Goal: Task Accomplishment & Management: Manage account settings

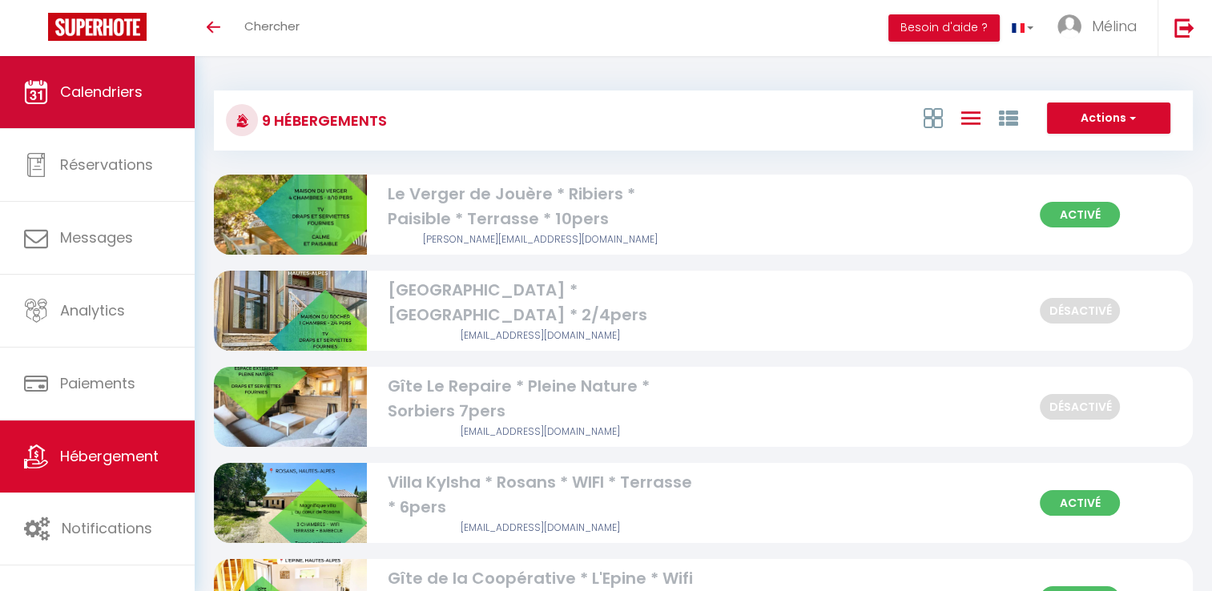
click at [92, 97] on span "Calendriers" at bounding box center [101, 92] width 83 height 20
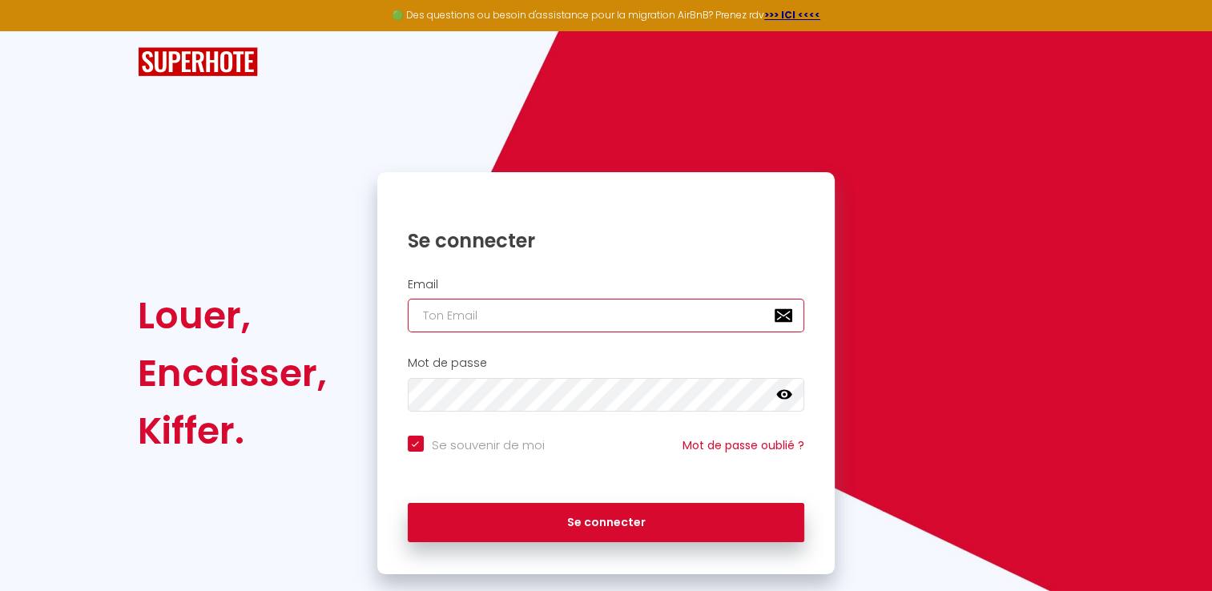
type input "[EMAIL_ADDRESS][DOMAIN_NAME]"
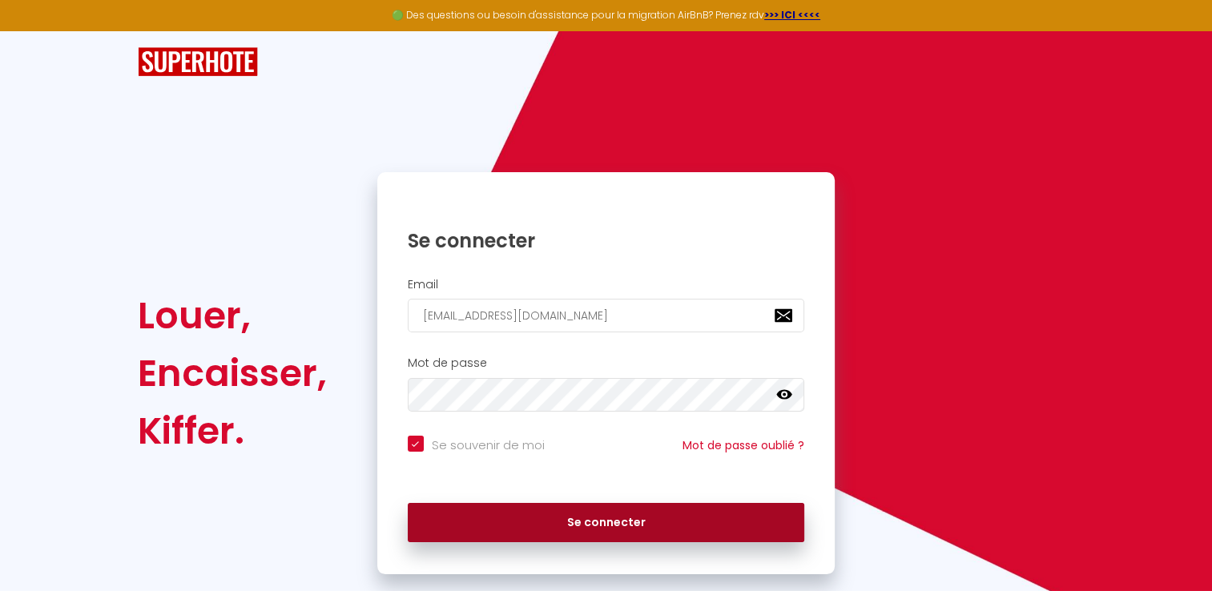
click at [600, 533] on button "Se connecter" at bounding box center [606, 523] width 397 height 40
checkbox input "true"
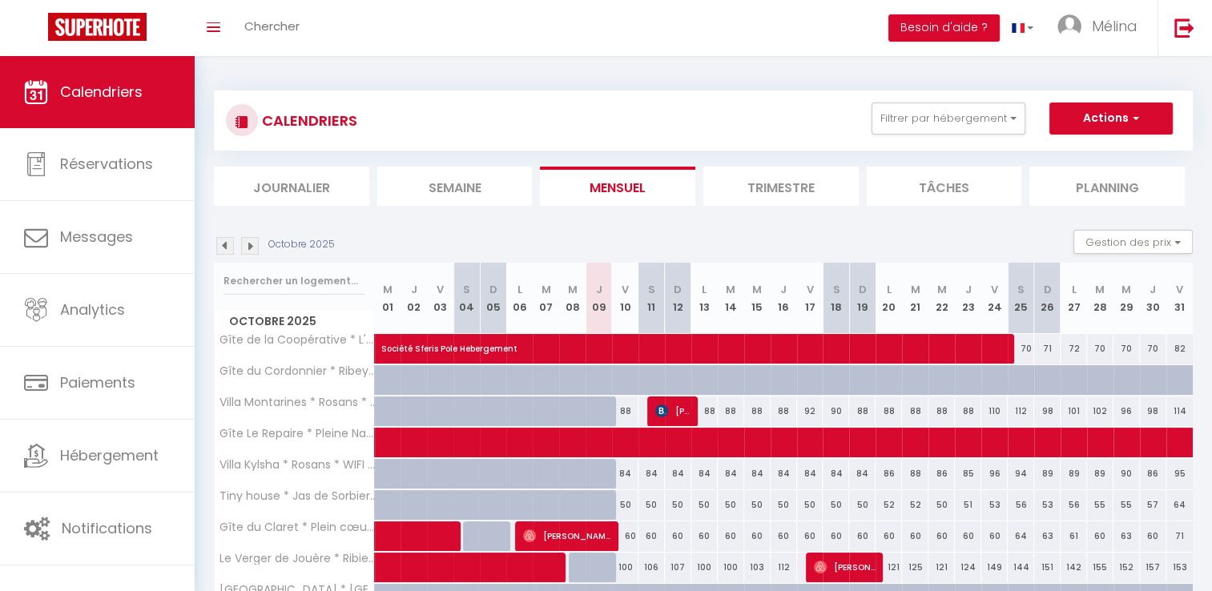
scroll to position [87, 0]
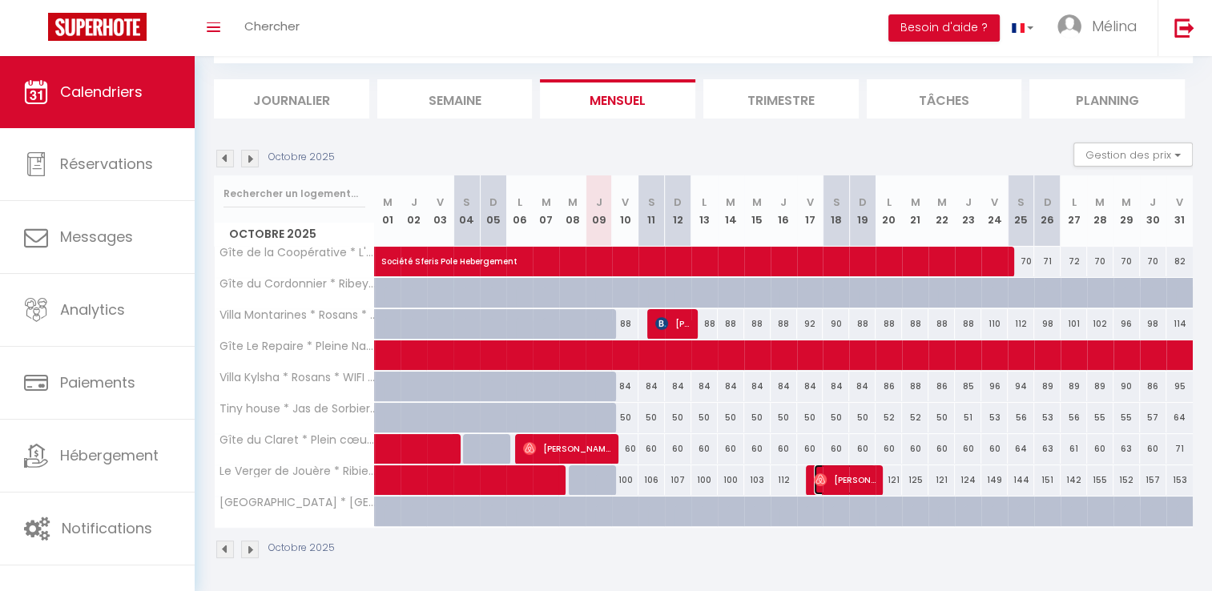
click at [853, 480] on span "[PERSON_NAME]" at bounding box center [845, 480] width 62 height 30
select select "OK"
select select "0"
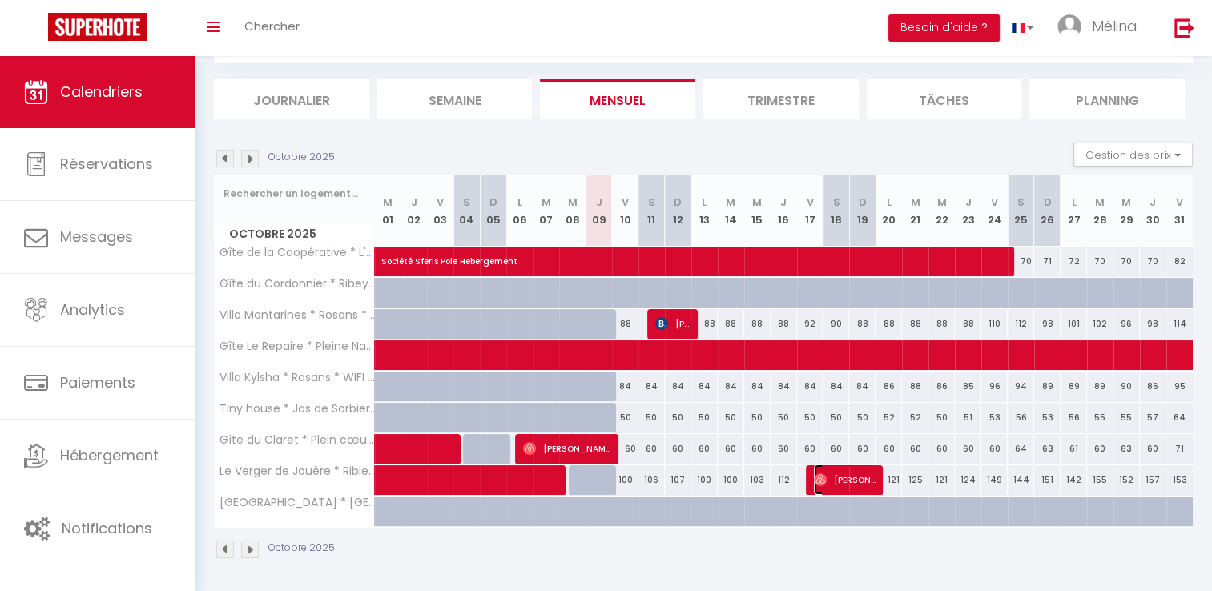
select select "1"
select select
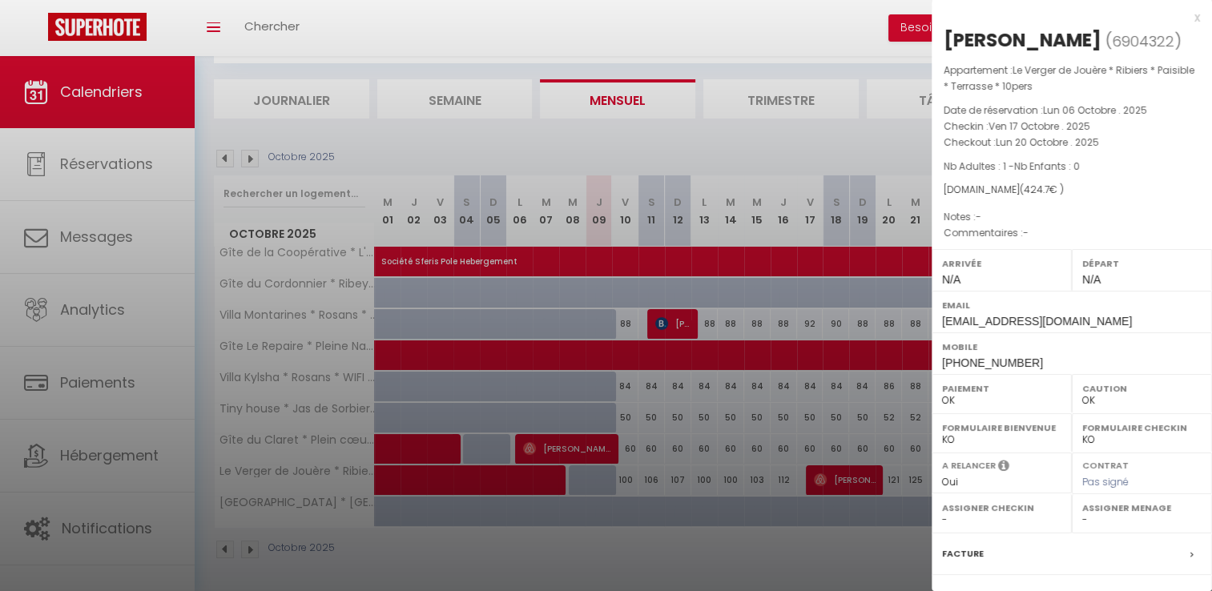
click at [363, 155] on div at bounding box center [606, 295] width 1212 height 591
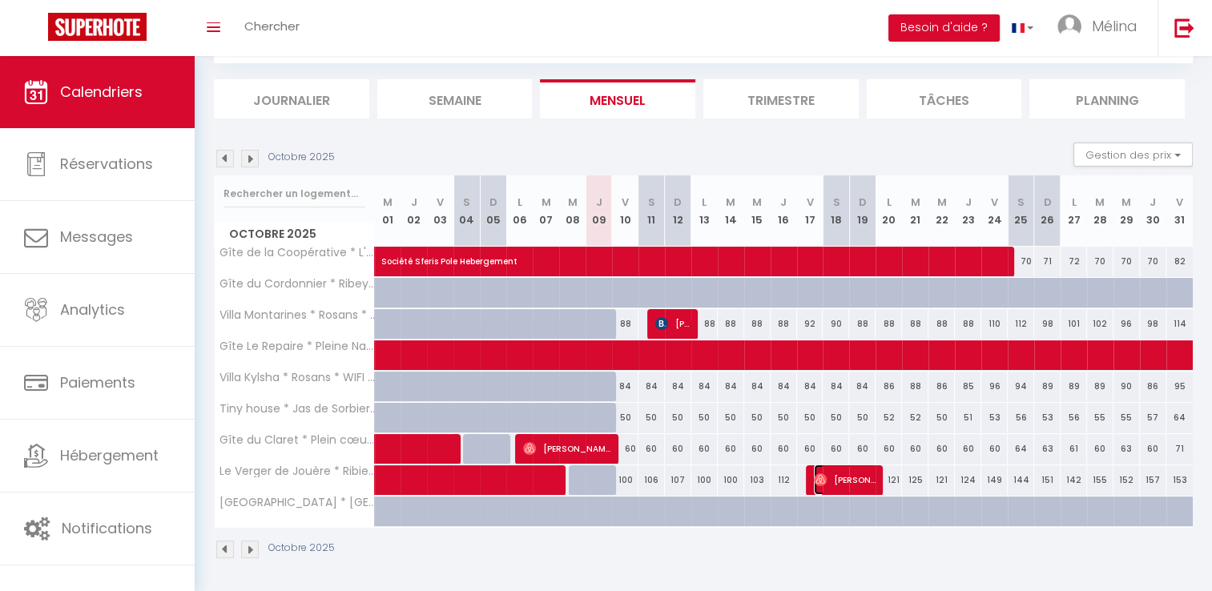
click at [847, 476] on span "[PERSON_NAME]" at bounding box center [845, 480] width 62 height 30
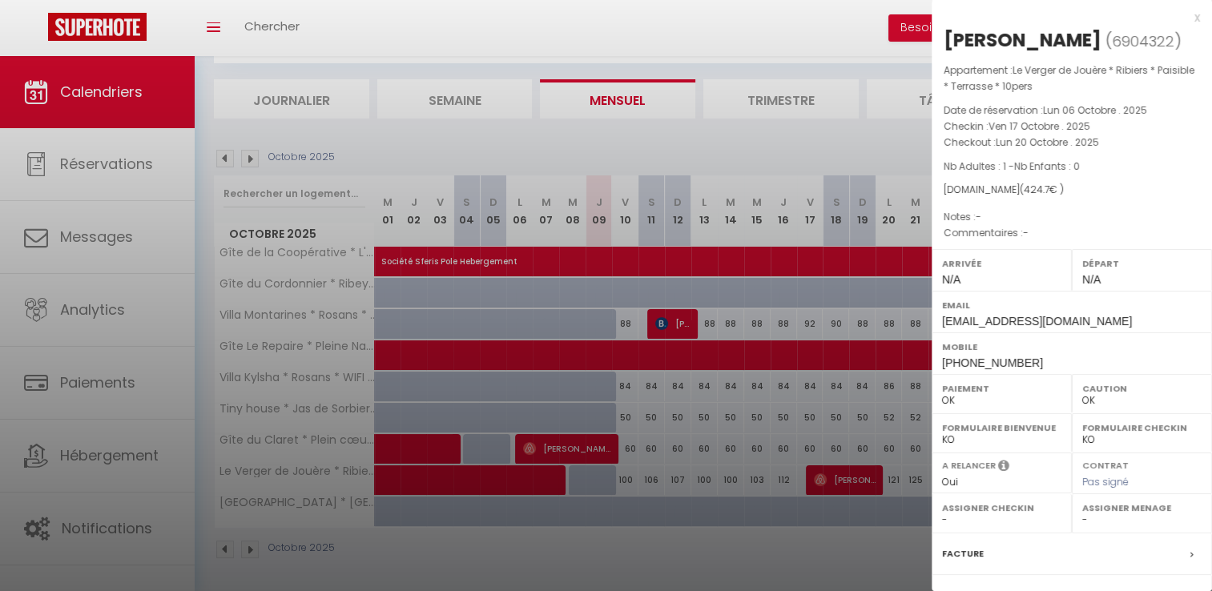
click at [510, 134] on div at bounding box center [606, 295] width 1212 height 591
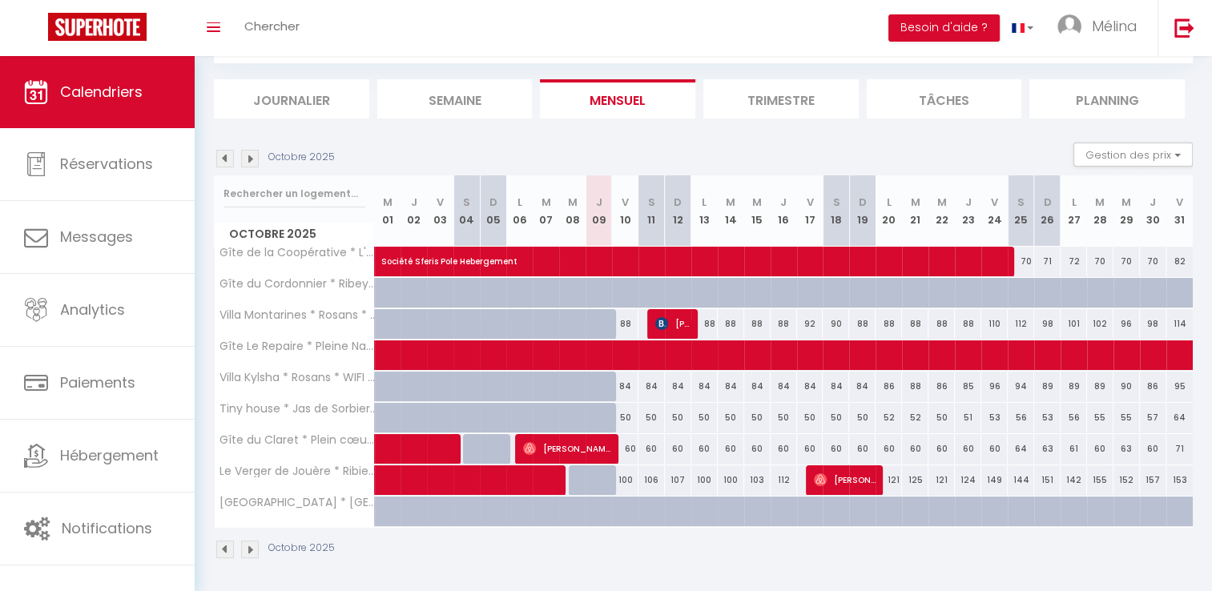
click at [720, 543] on div "Octobre 2025" at bounding box center [703, 551] width 979 height 47
click at [863, 473] on span "[PERSON_NAME]" at bounding box center [845, 480] width 62 height 30
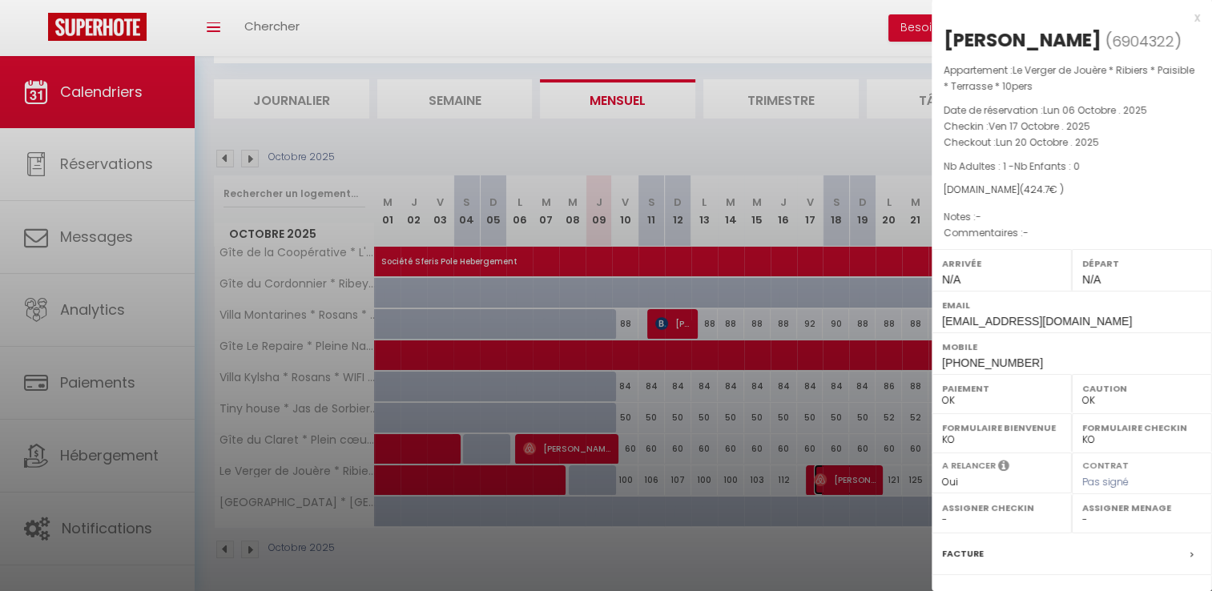
scroll to position [168, 0]
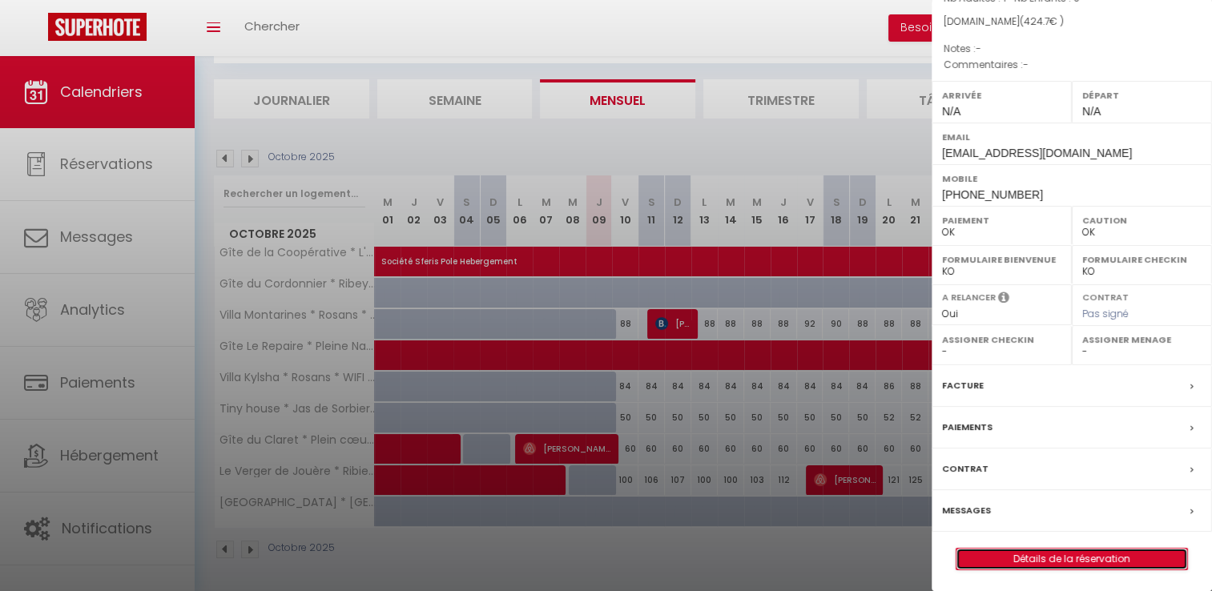
click at [1057, 558] on link "Détails de la réservation" at bounding box center [1071, 559] width 231 height 21
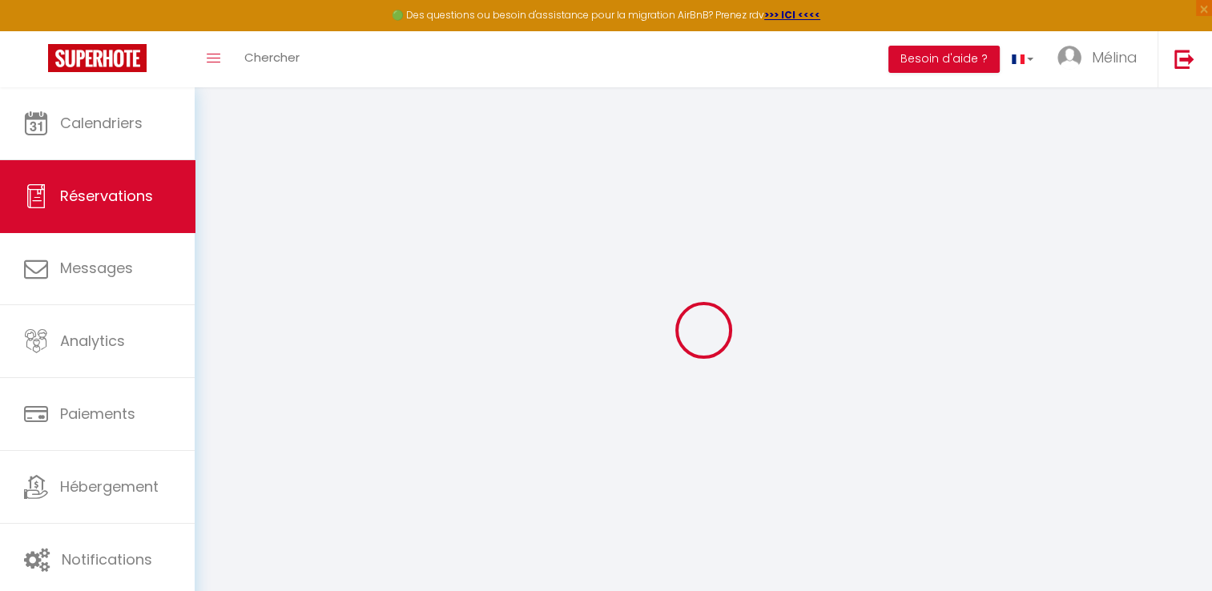
type input "Thibault"
type input "[PERSON_NAME]"
type input "[EMAIL_ADDRESS][DOMAIN_NAME]"
type input "[PHONE_NUMBER]"
select select
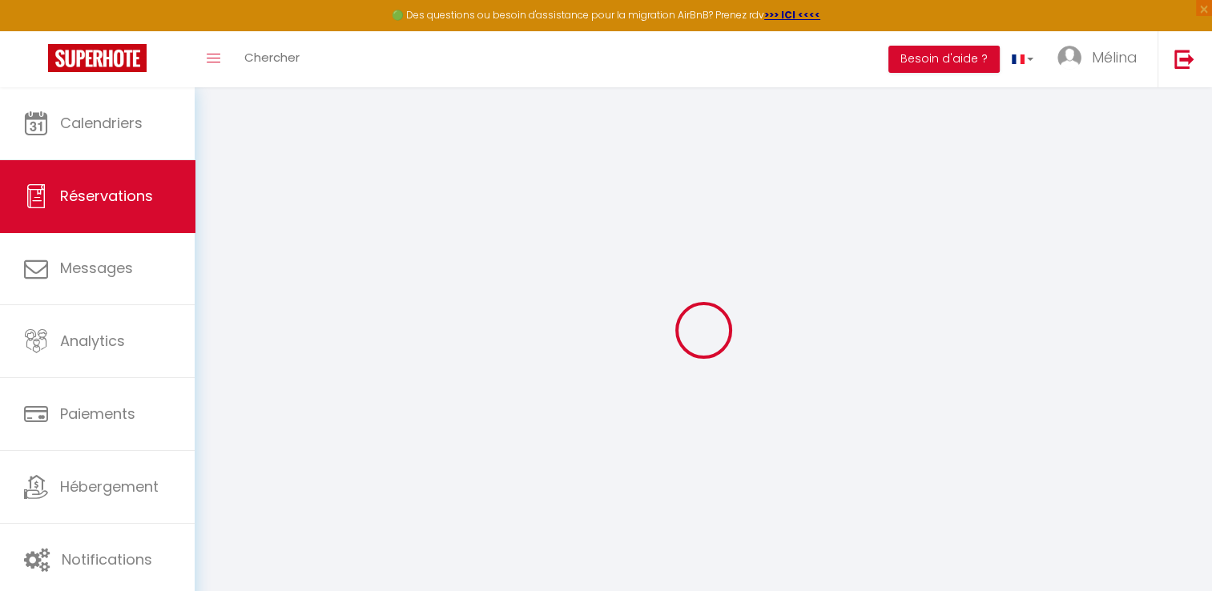
type input "73.72"
select select "72973"
select select "1"
select select
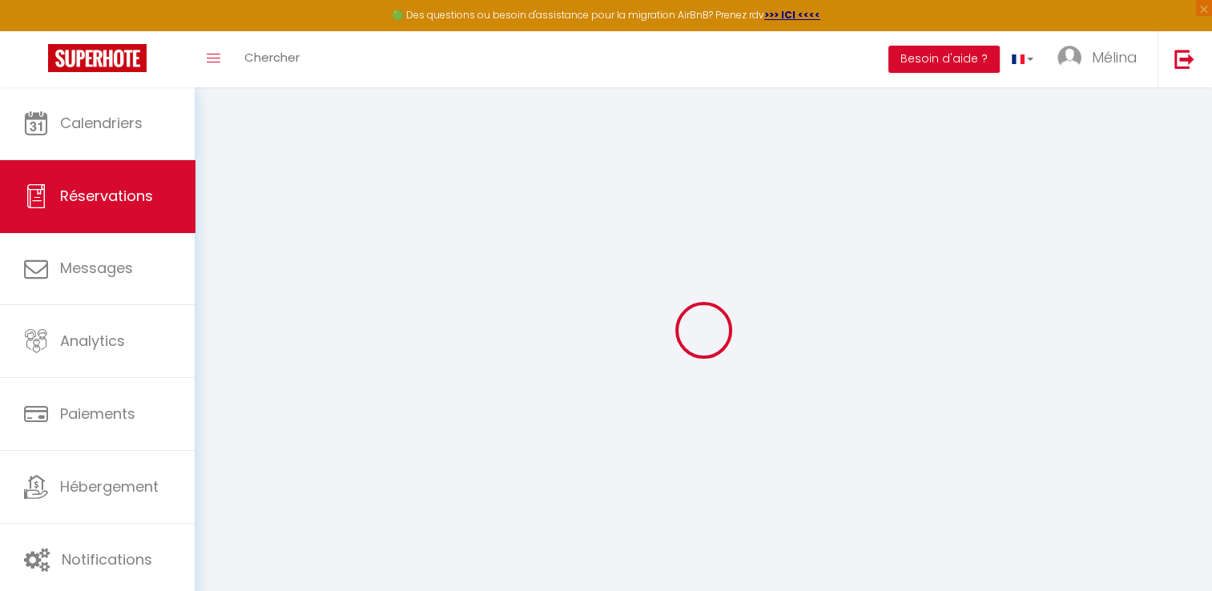
type input "1"
select select "12"
select select
type input "299.52"
checkbox input "false"
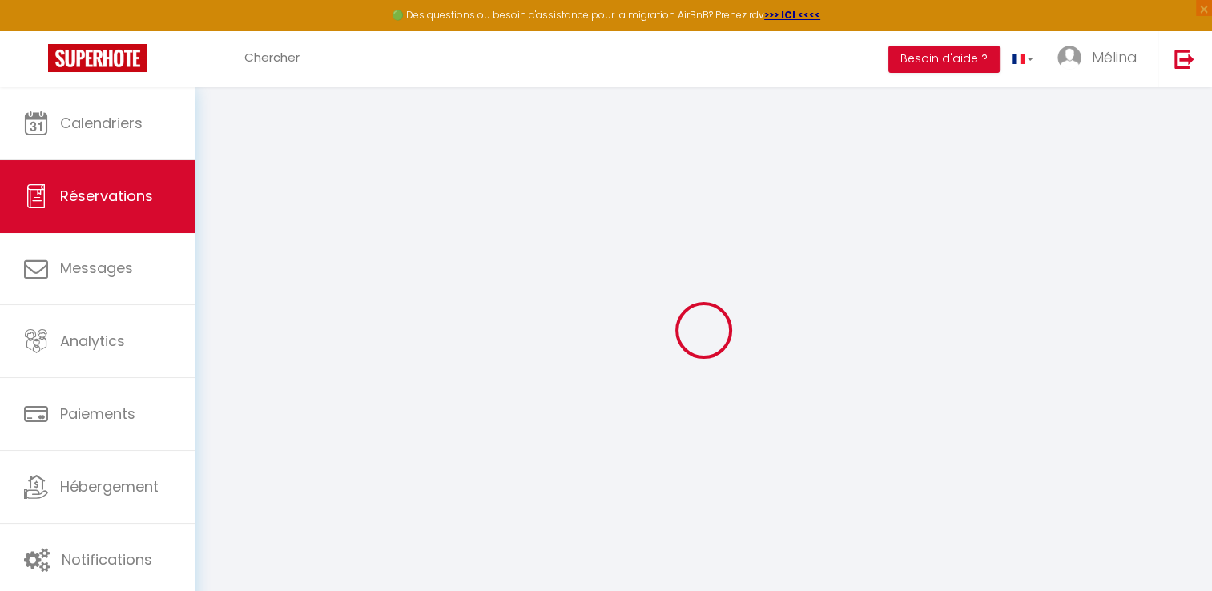
type input "0"
select select "1"
type input "110"
type input "0"
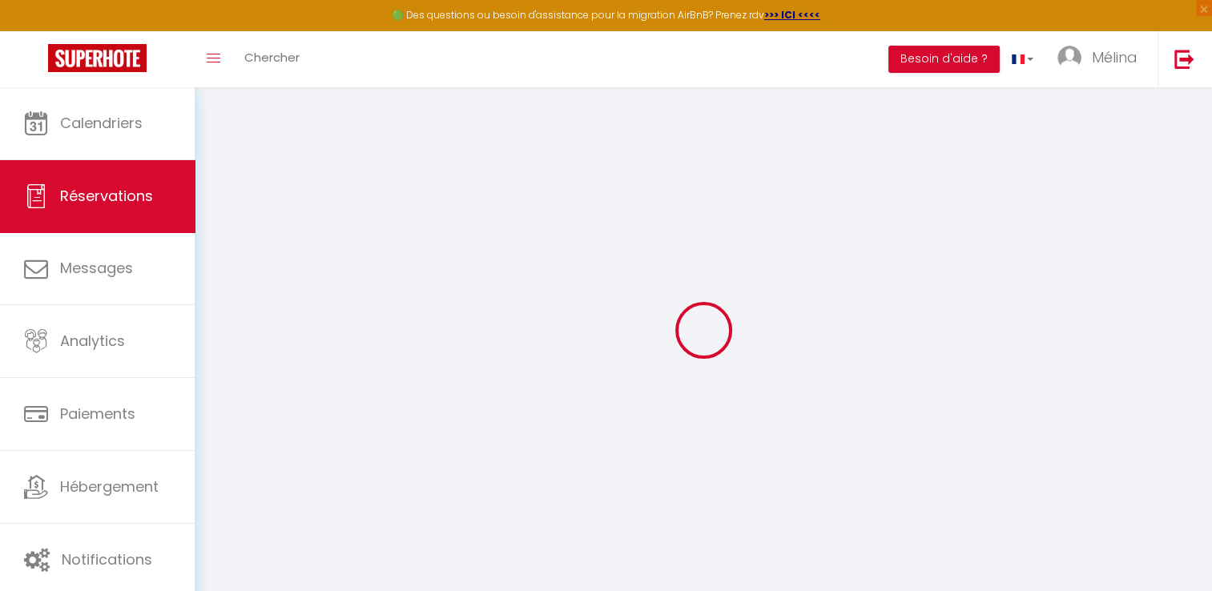
select select
select select "15"
checkbox input "false"
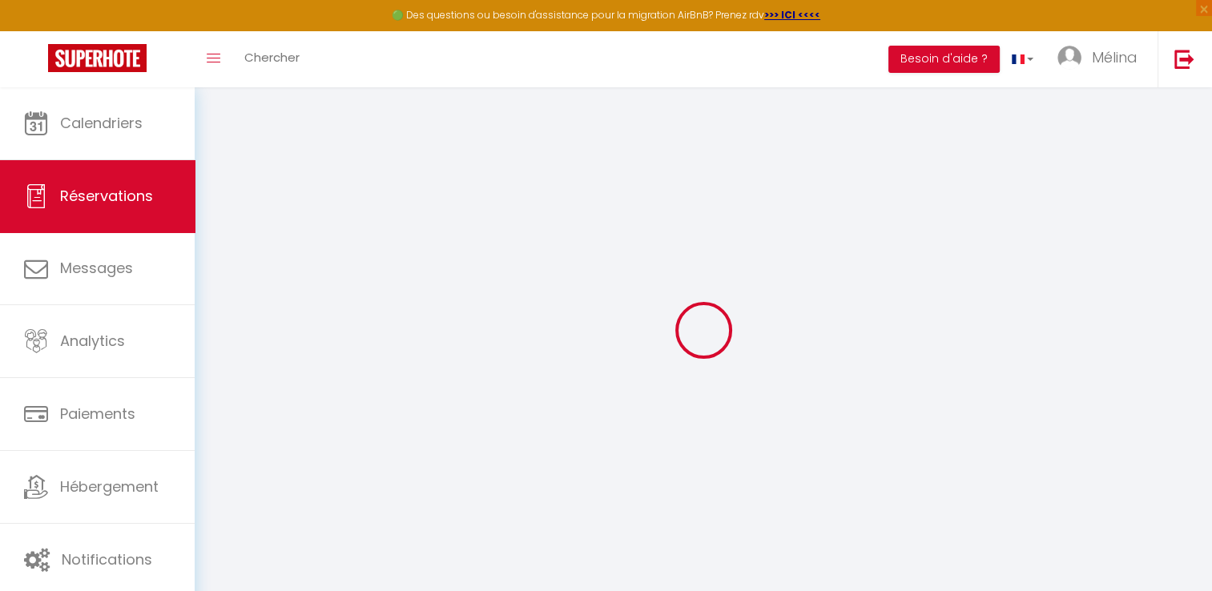
select select
checkbox input "false"
select select
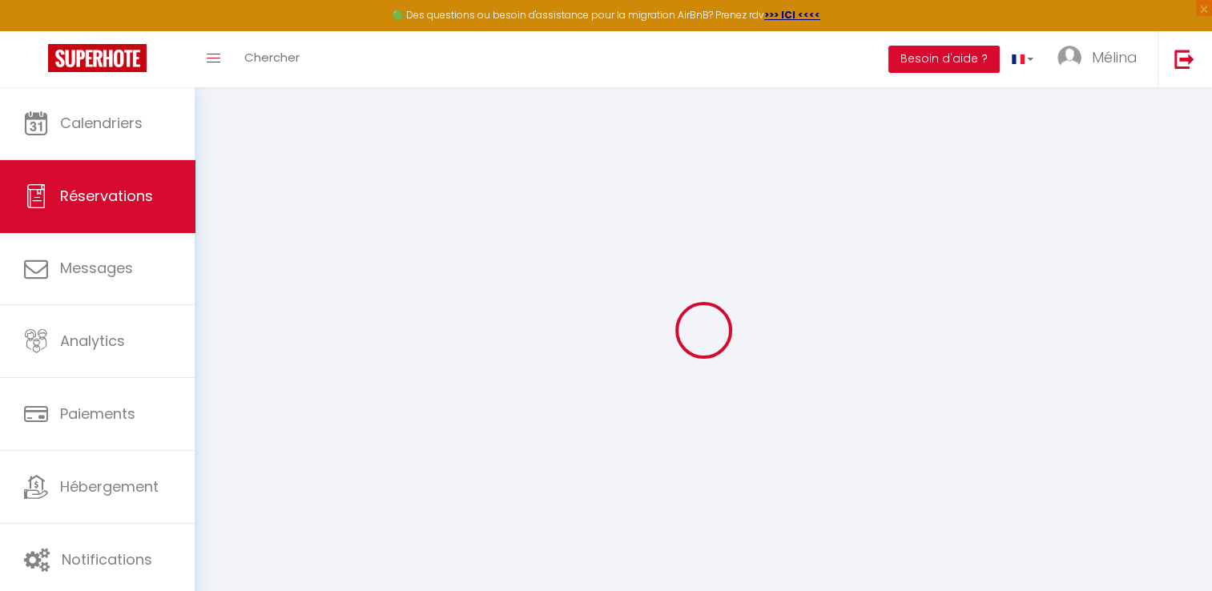
select select
checkbox input "false"
select select
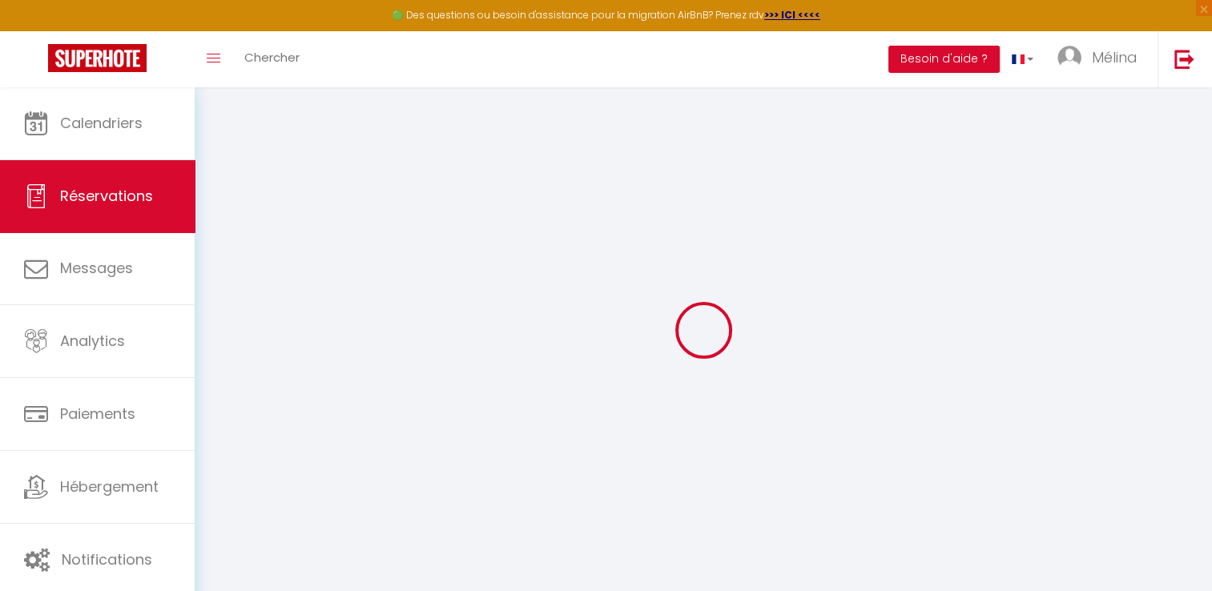
select select
checkbox input "false"
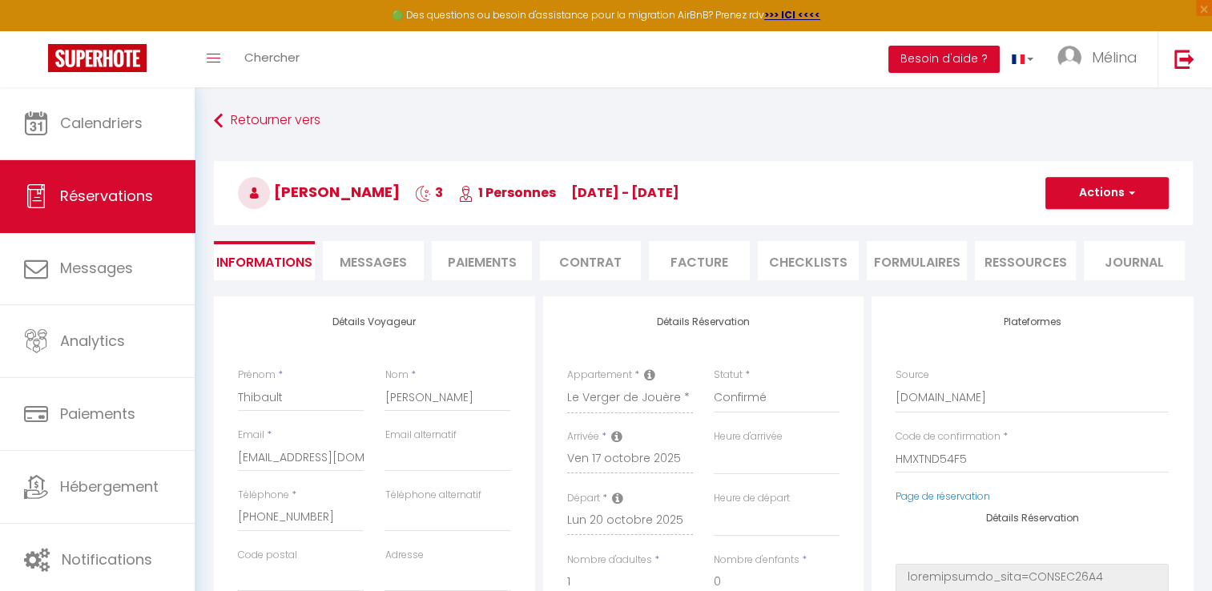
select select
type input "110"
type input "15.18"
select select
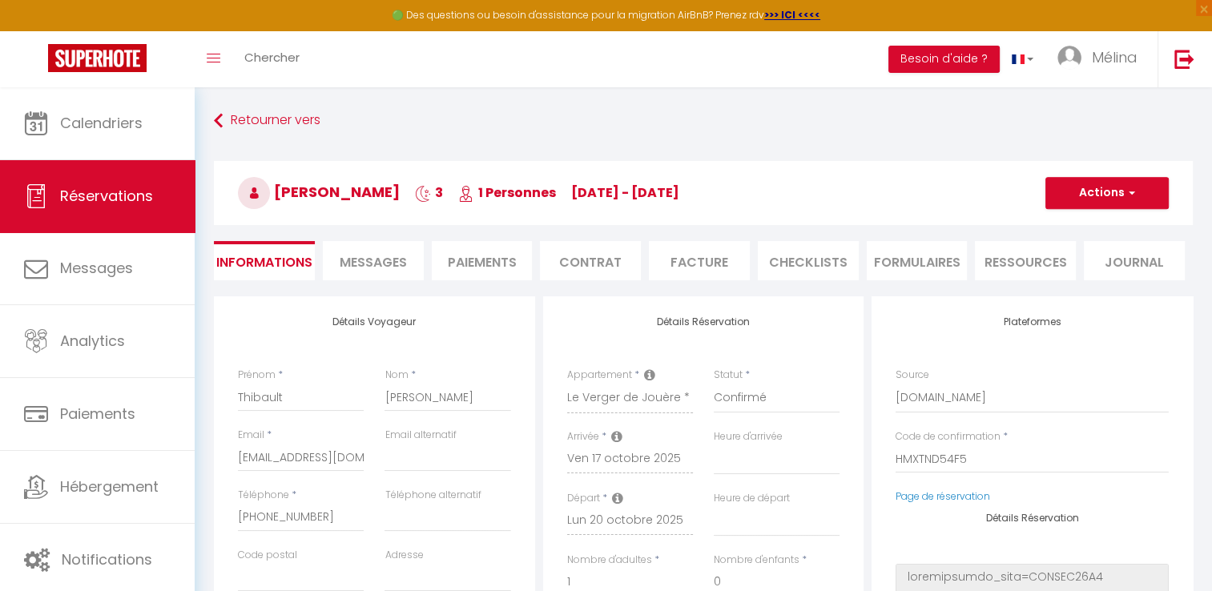
checkbox input "false"
select select
checkbox input "false"
select select
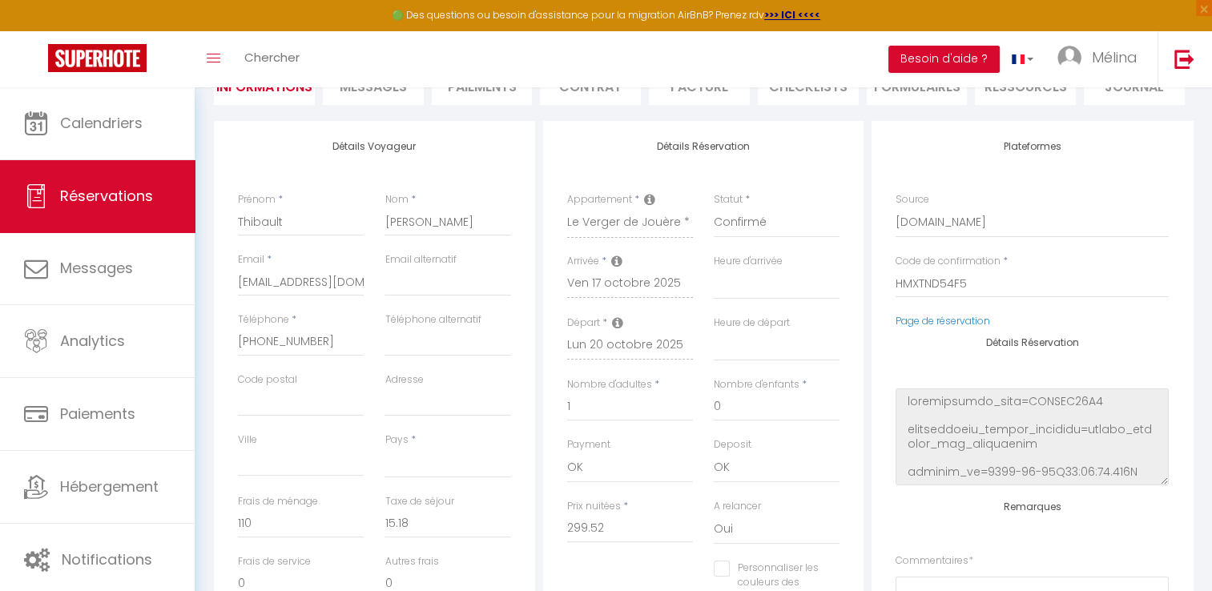
scroll to position [179, 0]
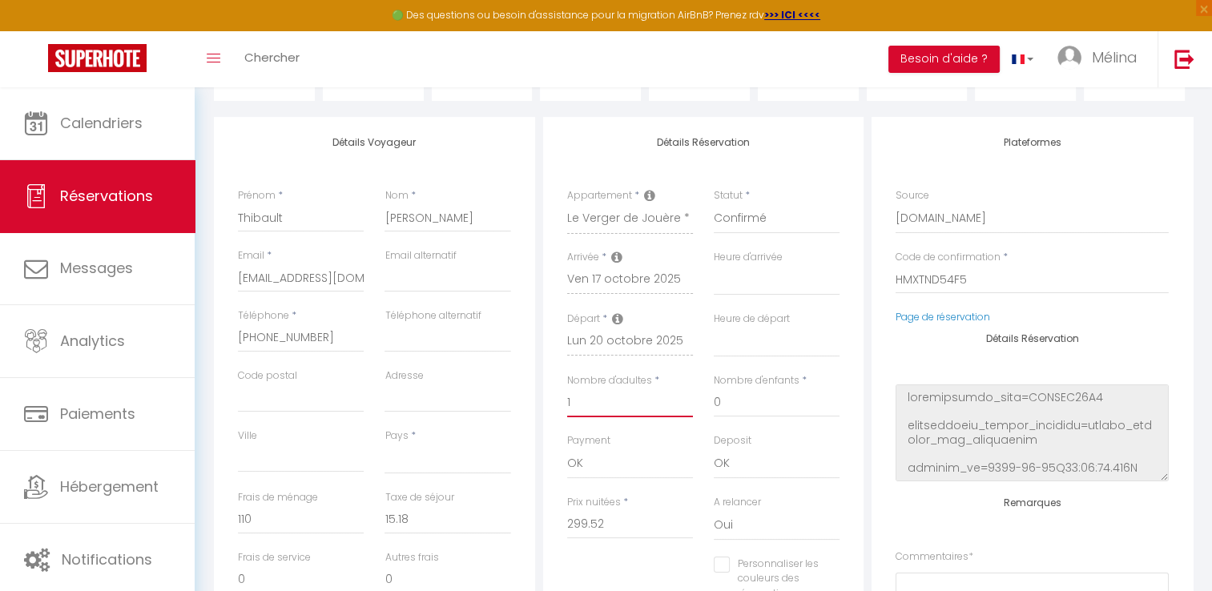
click at [606, 411] on input "1" at bounding box center [630, 402] width 126 height 29
select select
type input "0"
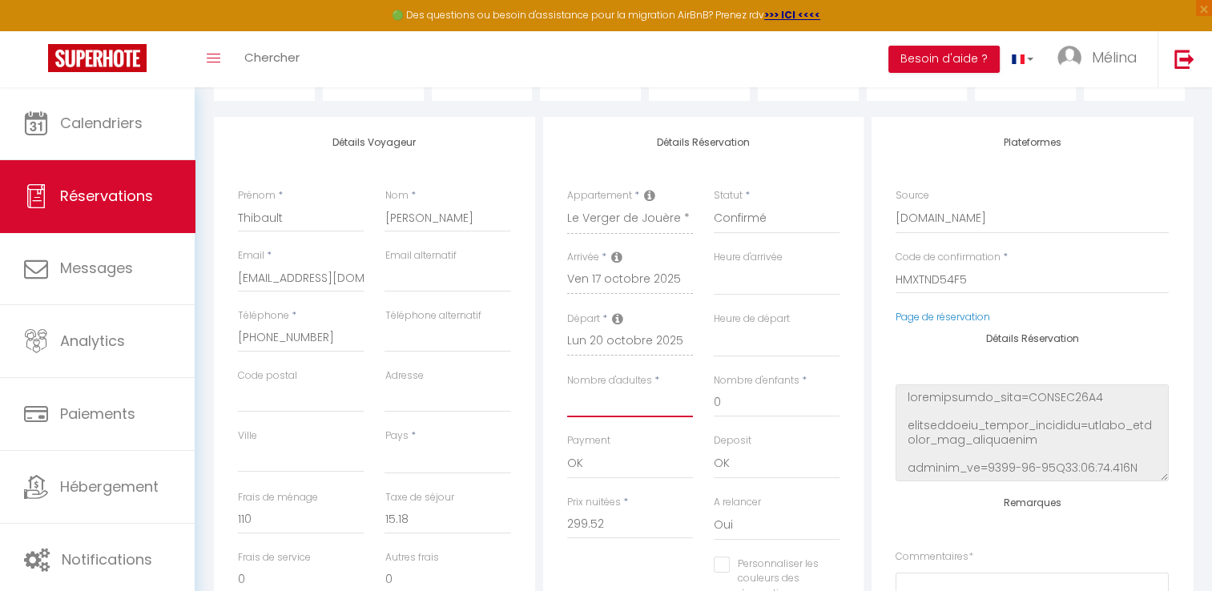
checkbox input "false"
type input "6"
select select
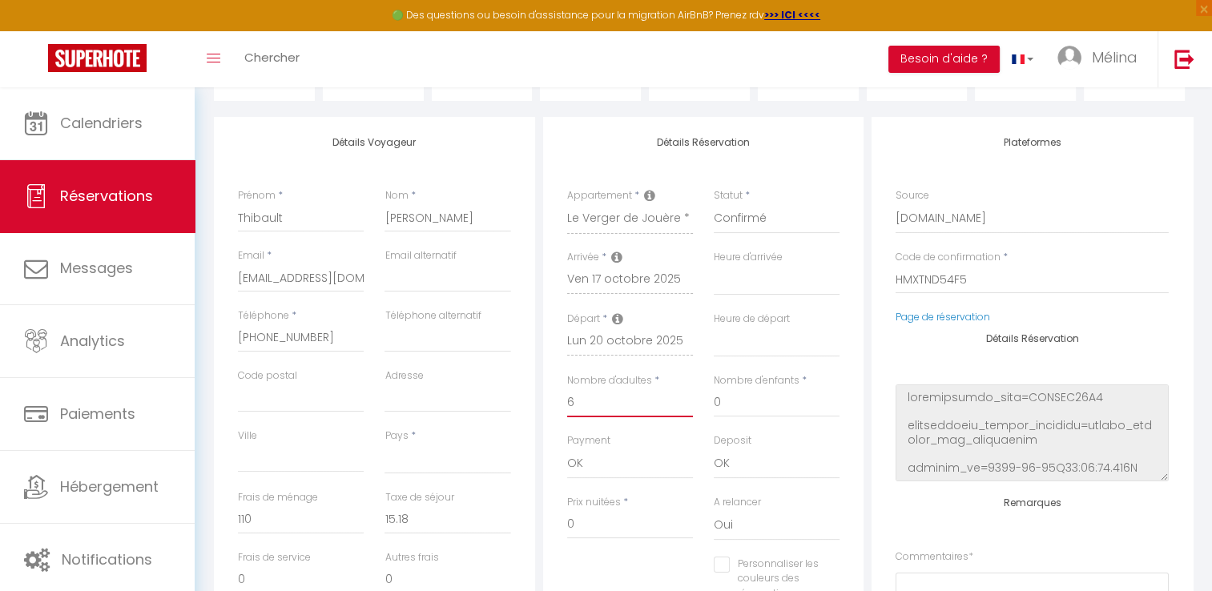
checkbox input "false"
select select
type input "18.9"
select select
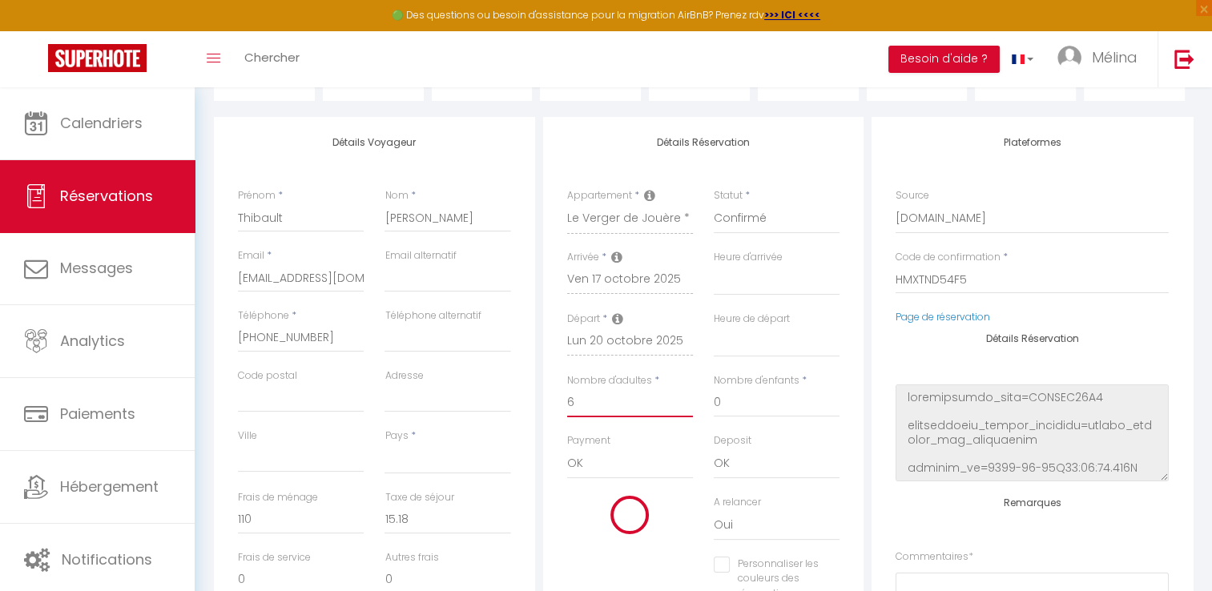
type input "344"
checkbox input "false"
type input "6"
click at [752, 400] on input "0" at bounding box center [777, 402] width 126 height 29
select select
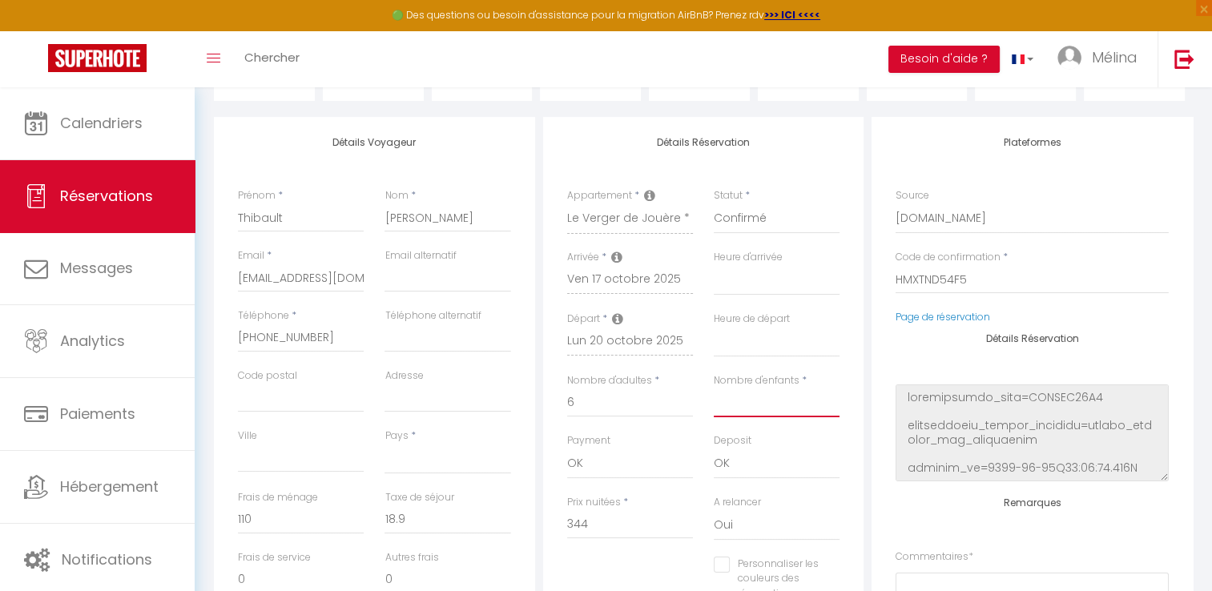
select select
checkbox input "false"
select select
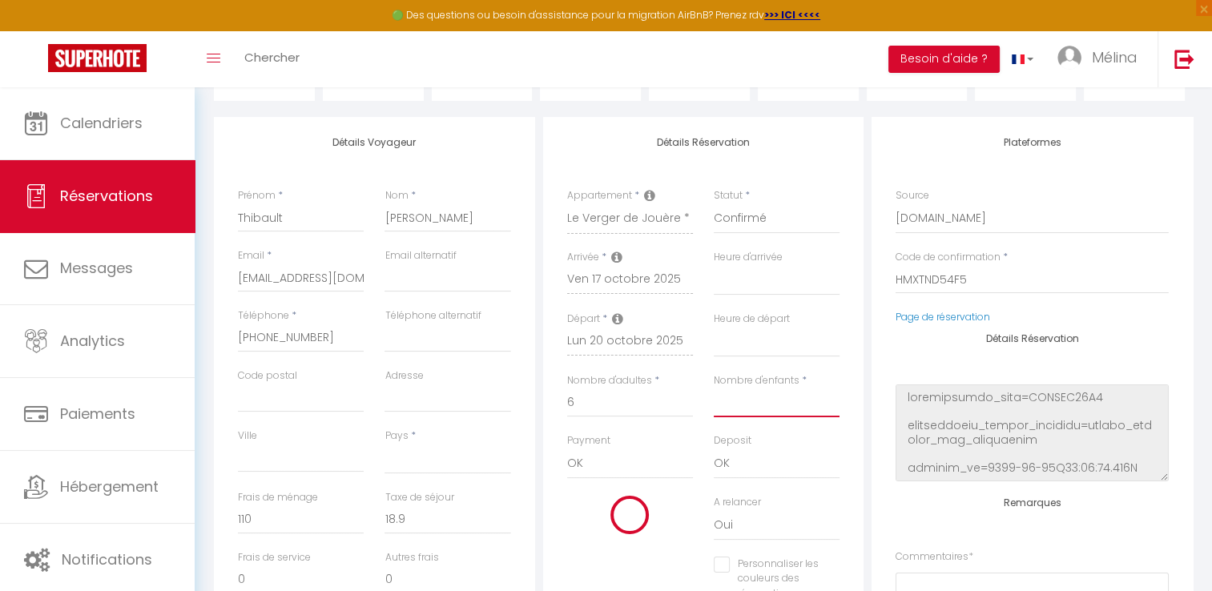
select select
checkbox input "false"
type input "4"
select select
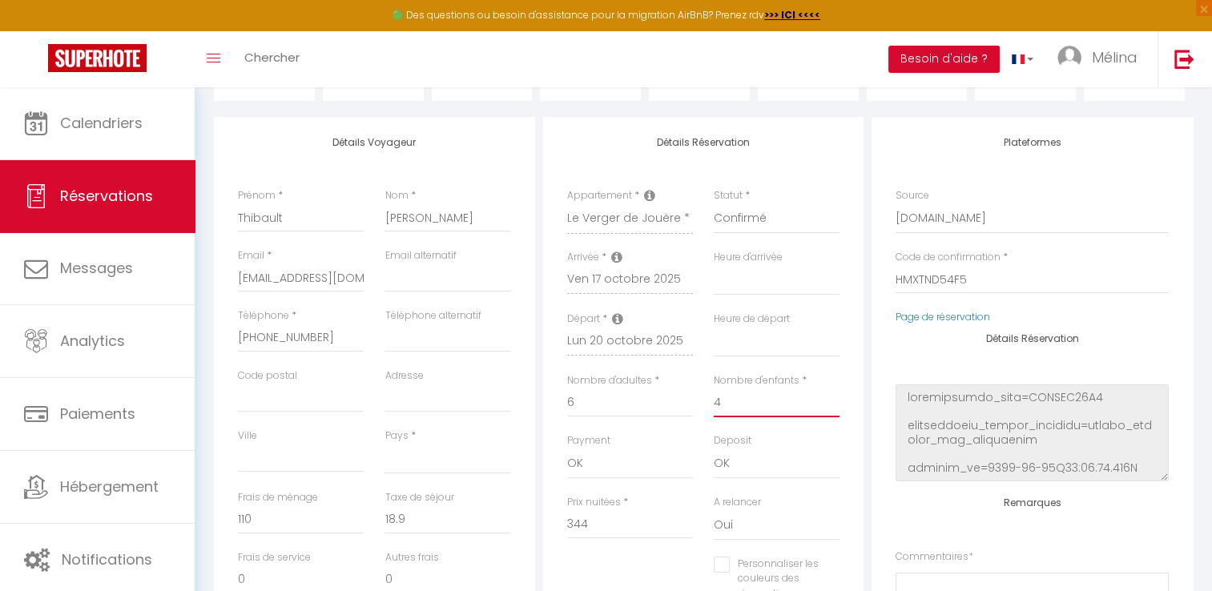
select select
checkbox input "false"
select select
type input "11.34"
select select
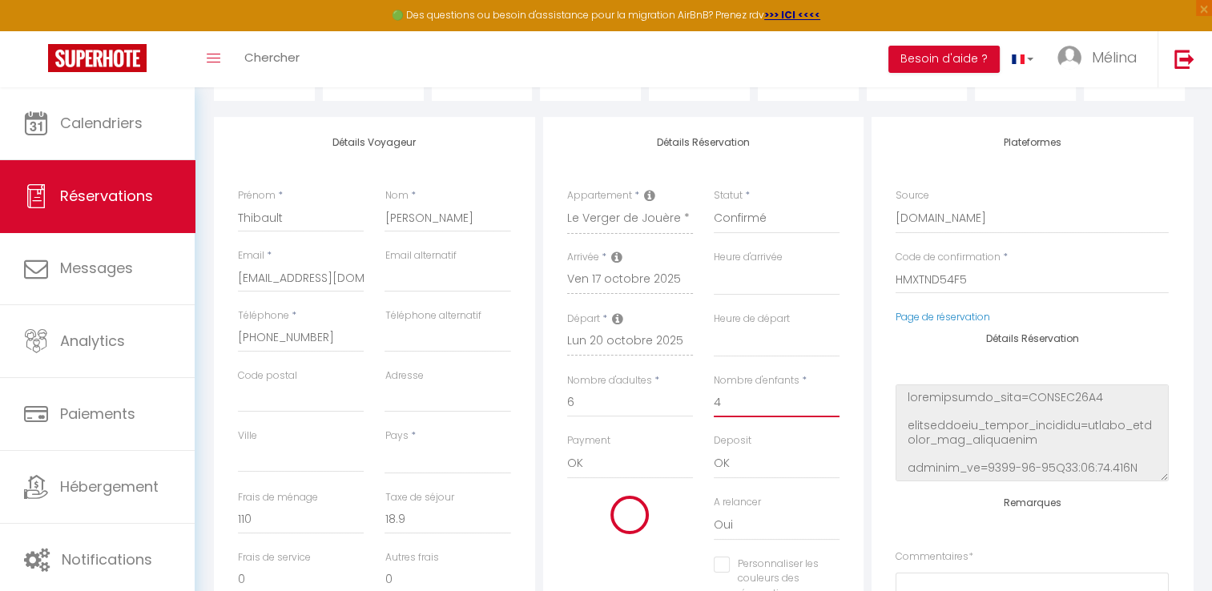
select select
checkbox input "false"
select select
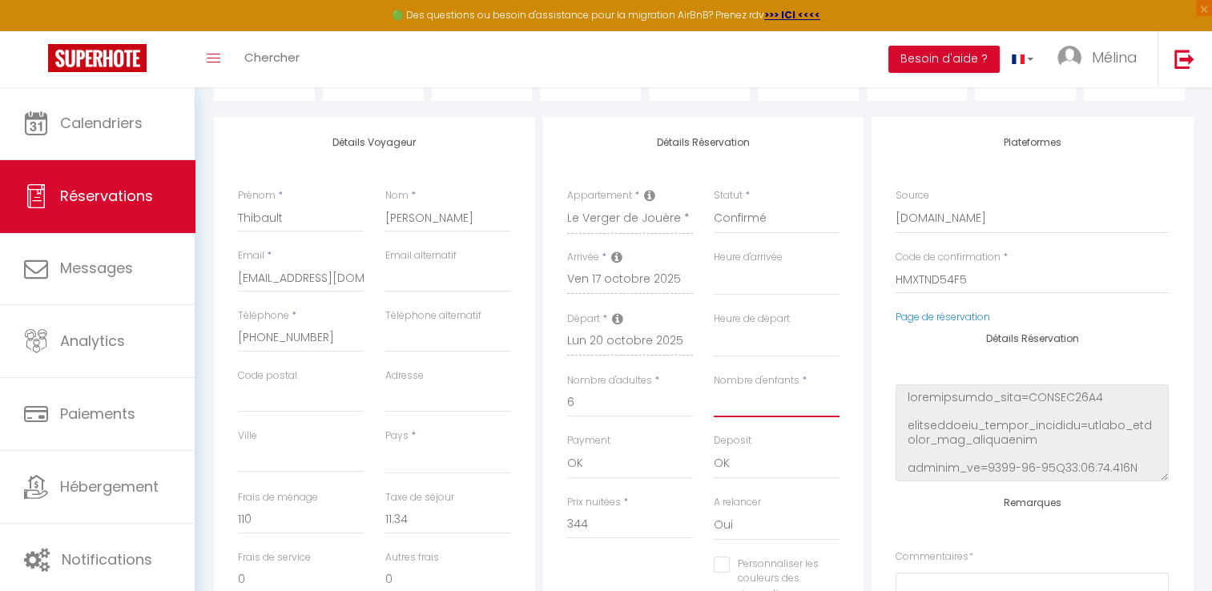
checkbox input "false"
select select
type input "18.9"
select select
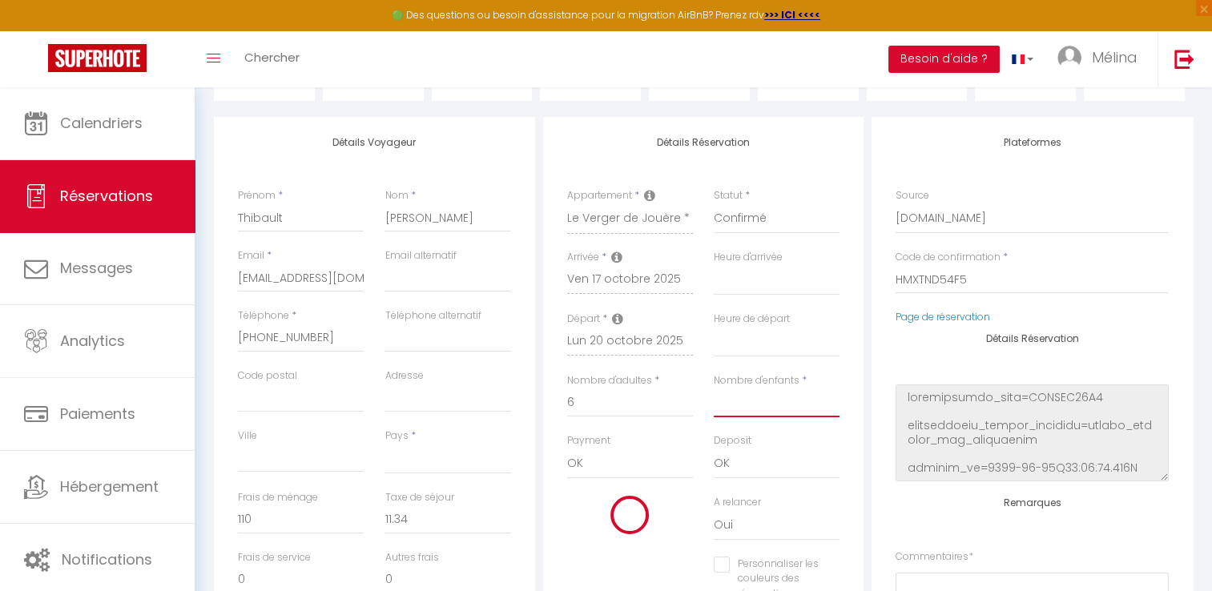
checkbox input "false"
type input "3"
select select
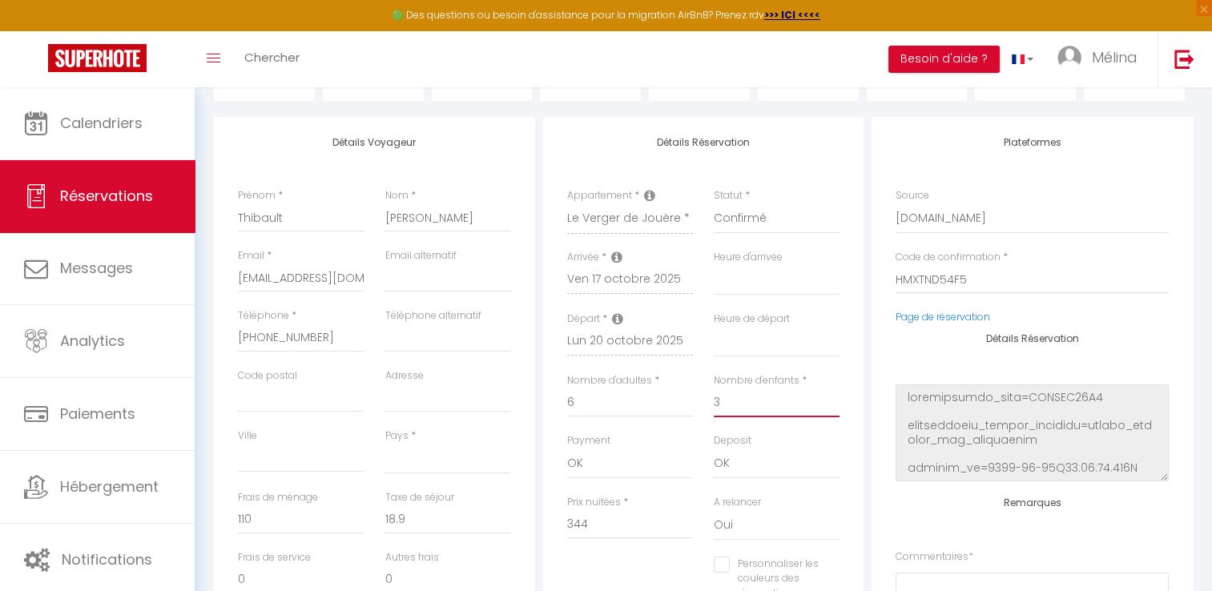
checkbox input "false"
select select
type input "12.6"
select select
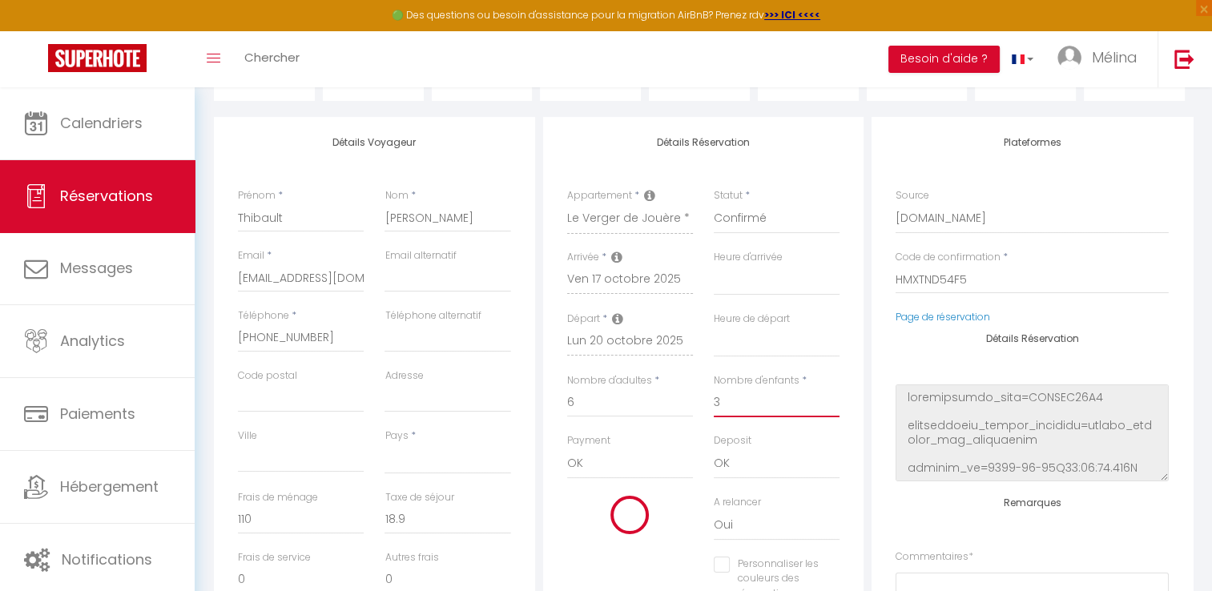
checkbox input "false"
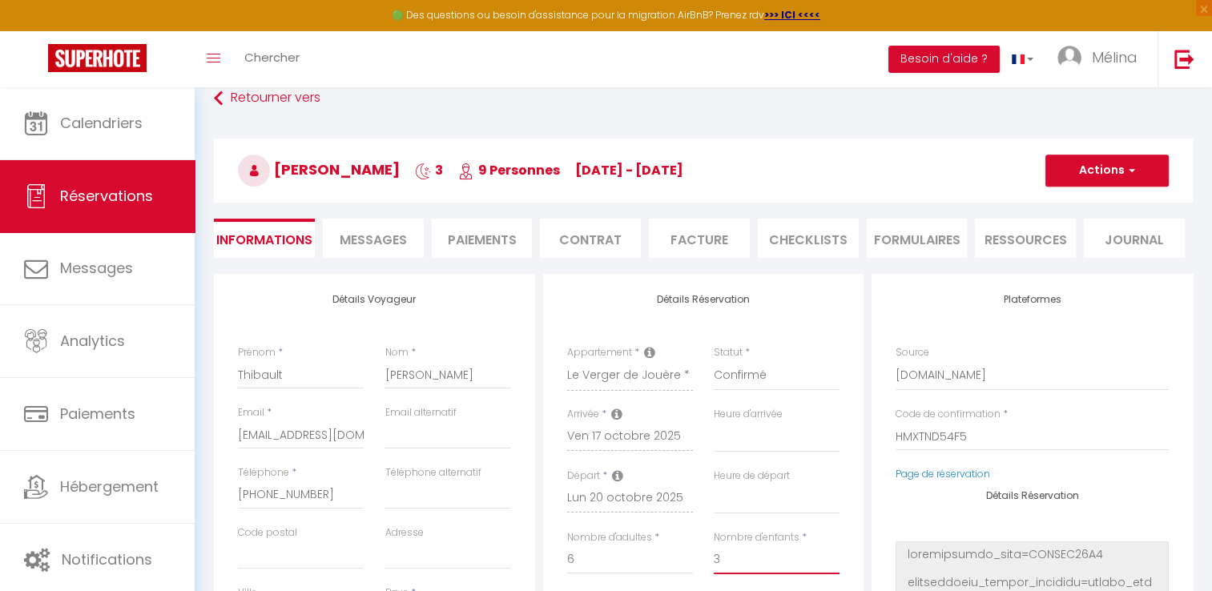
scroll to position [0, 0]
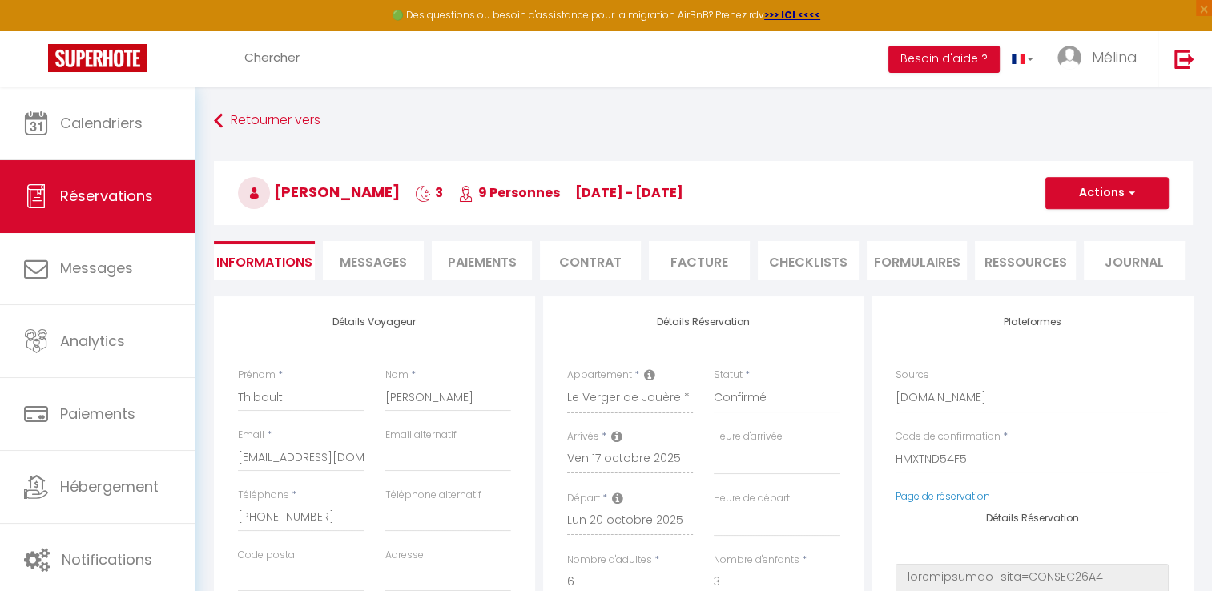
type input "3"
click at [1082, 209] on h3 "[PERSON_NAME] 3 9 Personnes [DATE] - [DATE]" at bounding box center [703, 193] width 979 height 64
click at [1102, 198] on button "Actions" at bounding box center [1106, 193] width 123 height 32
click at [1088, 226] on link "Enregistrer" at bounding box center [1091, 228] width 127 height 21
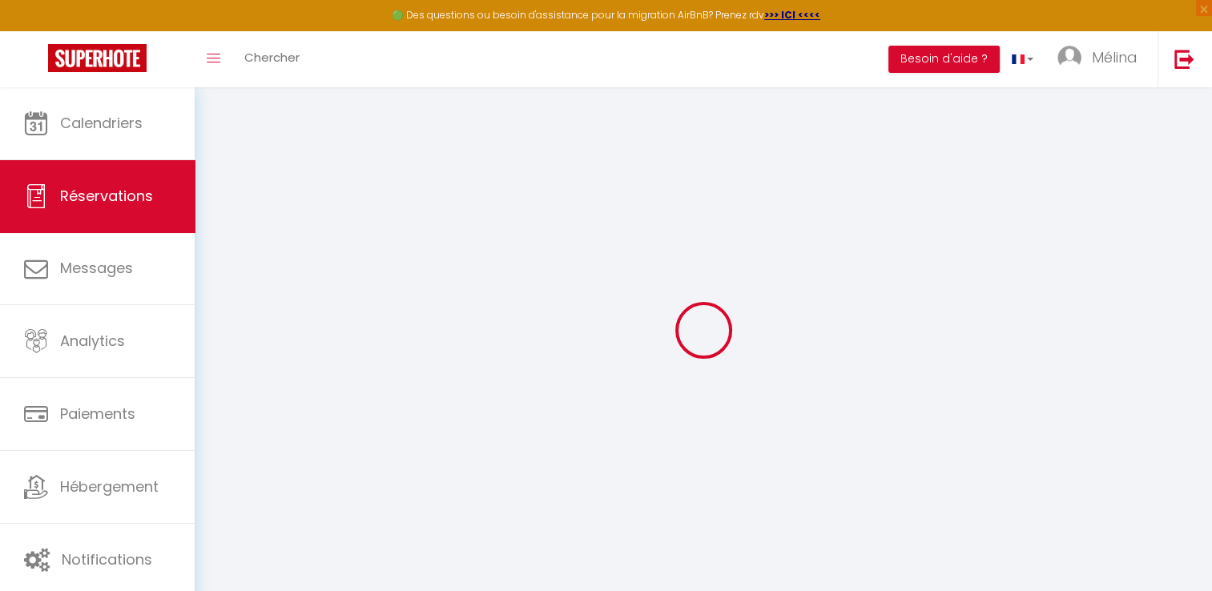
select select "not_cancelled"
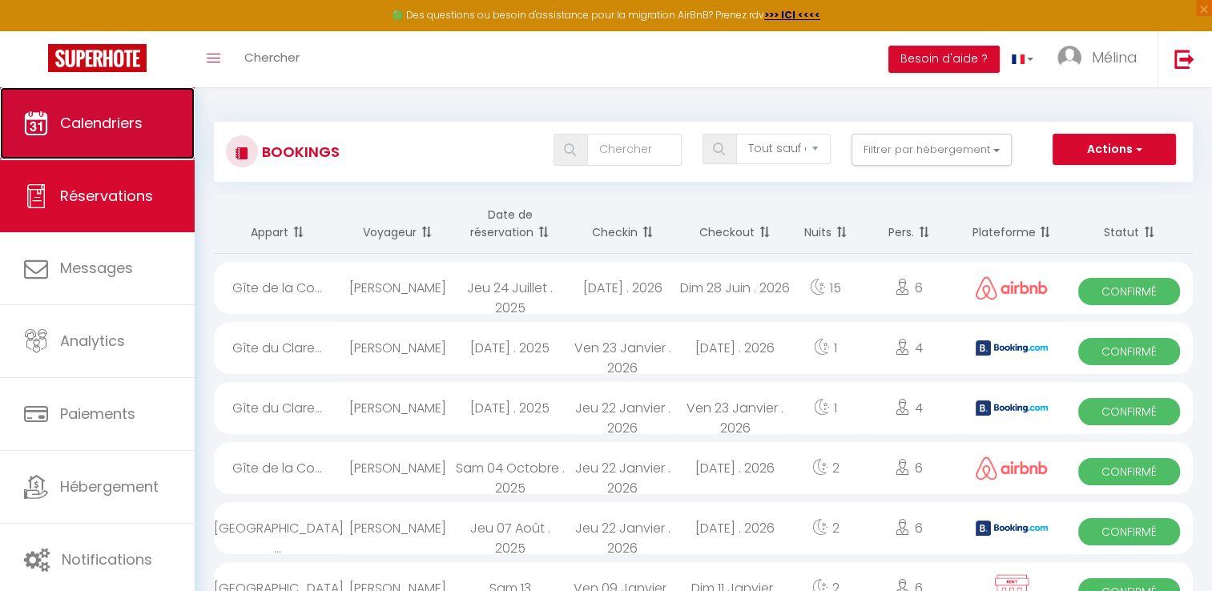
click at [144, 117] on link "Calendriers" at bounding box center [97, 123] width 195 height 72
